Goal: Information Seeking & Learning: Learn about a topic

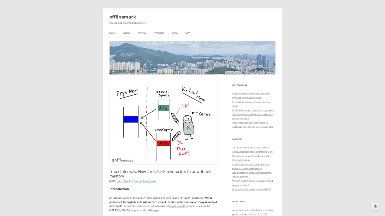
scroll to position [164, 0]
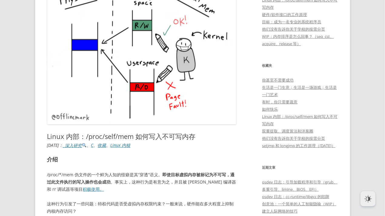
drag, startPoint x: 196, startPoint y: 134, endPoint x: 216, endPoint y: 133, distance: 20.0
click at [216, 133] on h1 "Linux 内部：/proc/self/mem 如何写入不可写内存" at bounding box center [141, 136] width 189 height 8
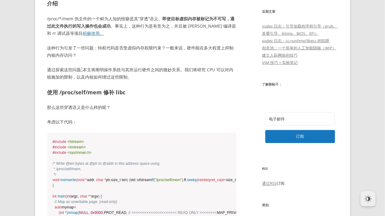
scroll to position [350, 0]
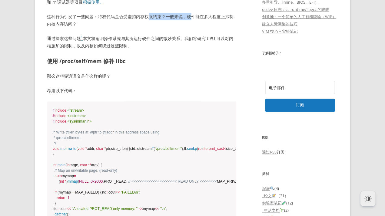
drag, startPoint x: 152, startPoint y: 15, endPoint x: 191, endPoint y: 15, distance: 39.1
click at [191, 15] on font "这种行为引发了一些问题：特权代码是否受虚拟内存权限约束？一般来说，硬件能在多大程度上抑制内核内存访问？" at bounding box center [140, 20] width 187 height 13
drag, startPoint x: 199, startPoint y: 15, endPoint x: 241, endPoint y: 15, distance: 41.8
drag, startPoint x: 55, startPoint y: 24, endPoint x: 88, endPoint y: 24, distance: 33.0
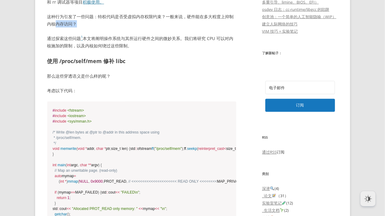
click at [88, 24] on p "这种行为引发了一些问题：特权代码是否受虚拟内存权限约束？一般来说，硬件能在多大程度上抑制内核内存访问？" at bounding box center [141, 20] width 189 height 15
click at [141, 43] on p "通过探索这些问题 1 本文将阐明操作系统与其所运行硬件之间的微妙关系。我们将研究 CPU 可以对内核施加的限制，以及内核如何绕过这些限制。" at bounding box center [141, 42] width 189 height 15
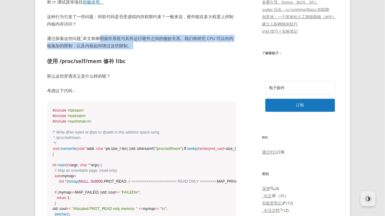
drag, startPoint x: 122, startPoint y: 38, endPoint x: 108, endPoint y: 49, distance: 17.4
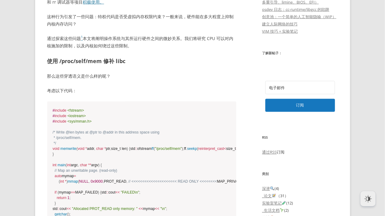
click at [151, 57] on h2 "使用 /proc/self/mem 修补 libc" at bounding box center [141, 61] width 189 height 9
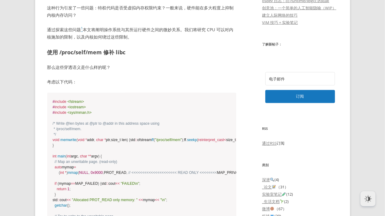
scroll to position [382, 0]
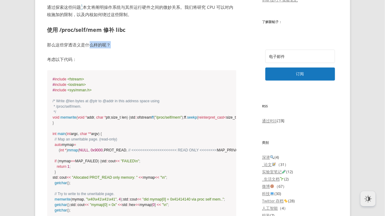
drag, startPoint x: 89, startPoint y: 46, endPoint x: 126, endPoint y: 46, distance: 37.2
click at [126, 46] on p "那么这些穿透语义是什么样的呢？" at bounding box center [141, 44] width 189 height 7
click at [152, 47] on p "那么这些穿透语义是什么样的呢？" at bounding box center [141, 44] width 189 height 7
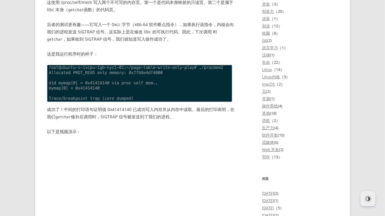
scroll to position [662, 0]
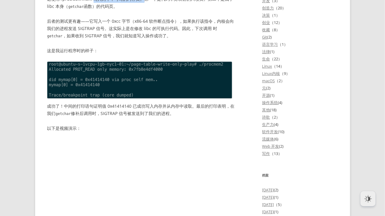
drag, startPoint x: 93, startPoint y: 53, endPoint x: 143, endPoint y: 53, distance: 49.4
click at [143, 9] on font "这使用 /proc/self/mem 写入两个不可写的内存页。第一个是代码本身映射的只读页。第二个是属于 libc 本身（" at bounding box center [140, 2] width 186 height 13
drag, startPoint x: 212, startPoint y: 52, endPoint x: 230, endPoint y: 52, distance: 17.6
click at [230, 9] on font "这使用 /proc/self/mem 写入两个不可写的内存页。第一个是代码本身映射的只读页。第二个是属于 libc 本身（" at bounding box center [140, 2] width 186 height 13
drag, startPoint x: 61, startPoint y: 60, endPoint x: 96, endPoint y: 60, distance: 34.8
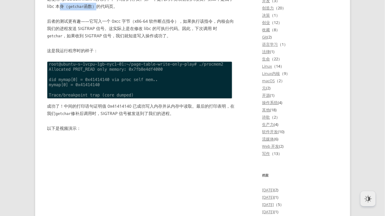
click at [95, 10] on p "这使用 /proc/self/mem 写入两个不可写的内存页。第一个是代码本身映射的只读页。第二个是属于 libc 本身（ getchar 函数）的代码页。" at bounding box center [141, 2] width 189 height 15
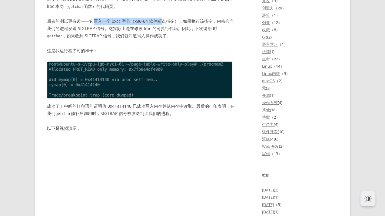
drag, startPoint x: 91, startPoint y: 76, endPoint x: 162, endPoint y: 76, distance: 70.3
click at [162, 31] on font "后者的测试更有趣——它写入一个 0xcc 字节（x86-64 软件断点指令），如果执行该指令，内核会向我们的进程发送 SIGTRAP 信号。这实际上是在修改 …" at bounding box center [140, 24] width 187 height 13
drag, startPoint x: 111, startPoint y: 87, endPoint x: 172, endPoint y: 87, distance: 61.2
click at [172, 40] on p "后者的测试更有趣——它写入一个 0xcc 字节（x86-64 软件断点指令），如果执行该指令，内核会向我们的进程发送 SIGTRAP 信号。这实际上是在修改 …" at bounding box center [141, 29] width 189 height 22
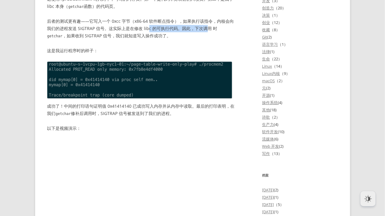
drag, startPoint x: 191, startPoint y: 80, endPoint x: 204, endPoint y: 80, distance: 13.3
click at [204, 31] on font "后者的测试更有趣——它写入一个 0xcc 字节（x86-64 软件断点指令），如果执行该指令，内核会向我们的进程发送 SIGTRAP 信号。这实际上是在修改 …" at bounding box center [140, 24] width 187 height 13
drag, startPoint x: 99, startPoint y: 85, endPoint x: 126, endPoint y: 84, distance: 27.6
click at [126, 31] on font "后者的测试更有趣——它写入一个 0xcc 字节（x86-64 软件断点指令），如果执行该指令，内核会向我们的进程发送 SIGTRAP 信号。这实际上是在修改 …" at bounding box center [140, 24] width 187 height 13
drag, startPoint x: 82, startPoint y: 89, endPoint x: 114, endPoint y: 89, distance: 32.1
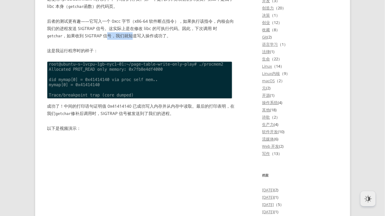
click at [114, 38] on font "，如果收到 SIGTRAP 信号，我们就知道写入操作成功了。" at bounding box center [116, 36] width 108 height 6
click at [126, 38] on font "，如果收到 SIGTRAP 信号，我们就知道写入操作成功了。" at bounding box center [116, 36] width 108 height 6
